Goal: Find specific page/section: Find specific page/section

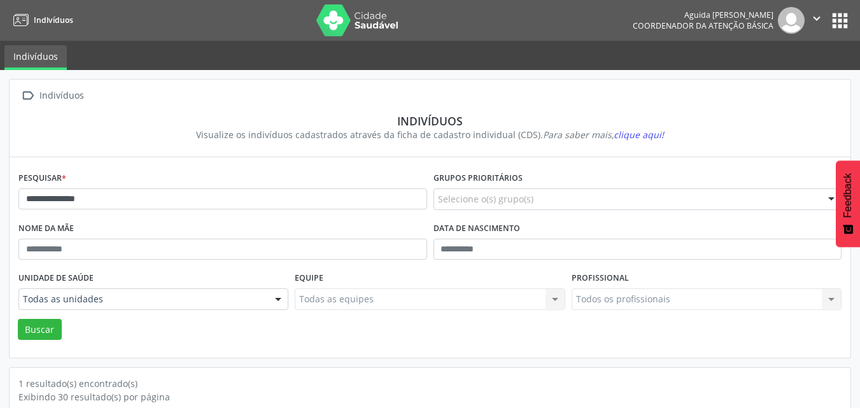
click at [839, 20] on button "apps" at bounding box center [840, 21] width 22 height 22
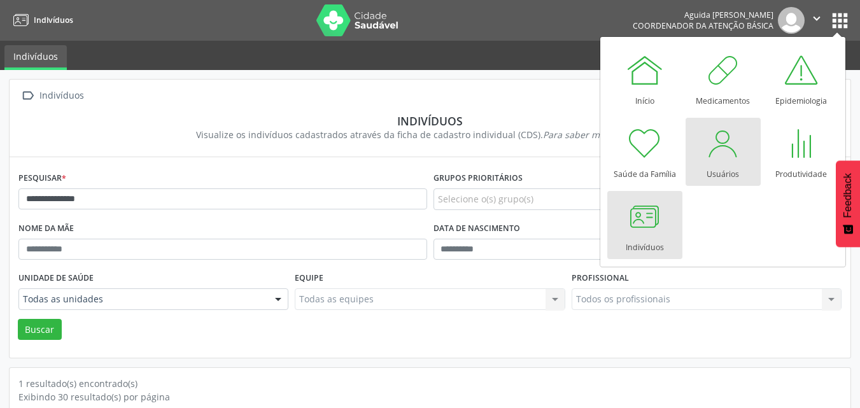
click at [717, 150] on div at bounding box center [723, 143] width 38 height 38
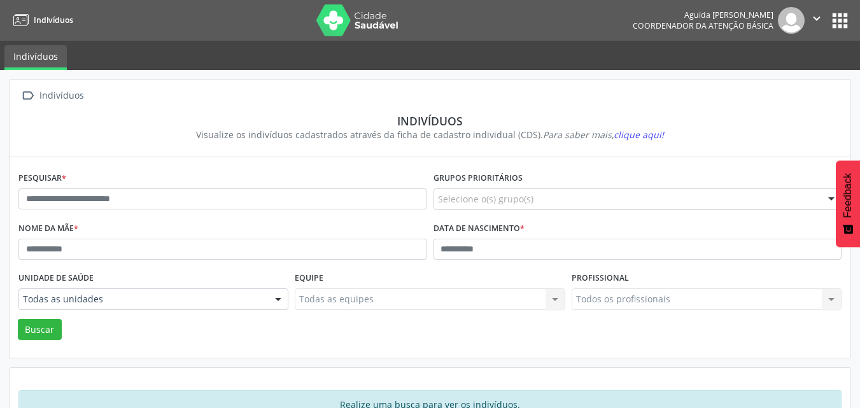
click at [835, 26] on button "apps" at bounding box center [840, 21] width 22 height 22
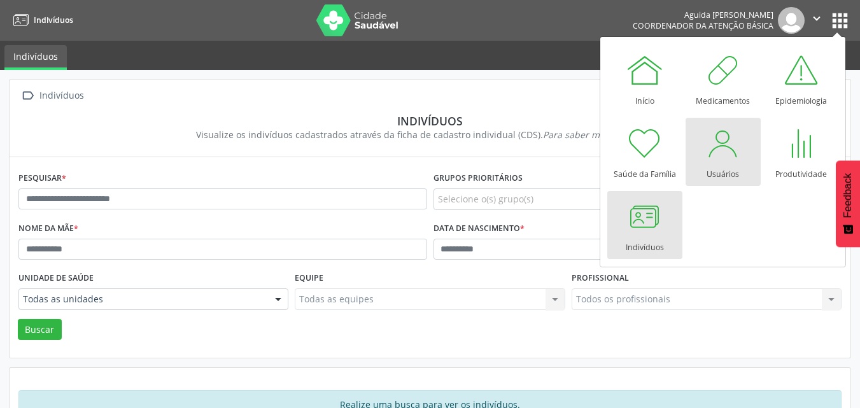
click at [730, 137] on div at bounding box center [723, 143] width 38 height 38
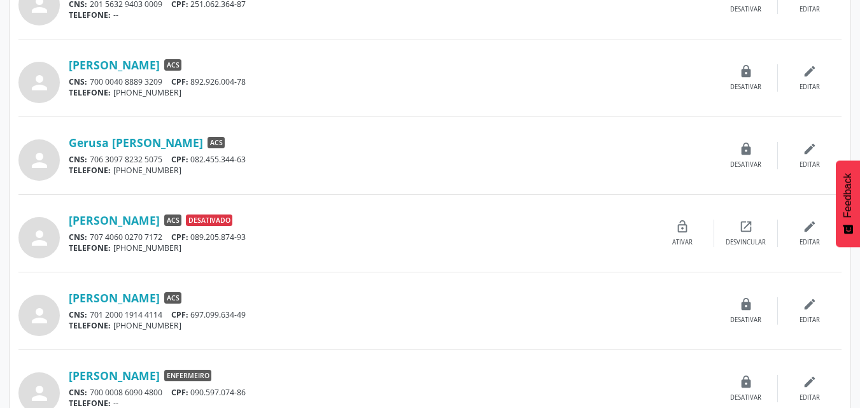
scroll to position [12, 0]
